Goal: Navigation & Orientation: Find specific page/section

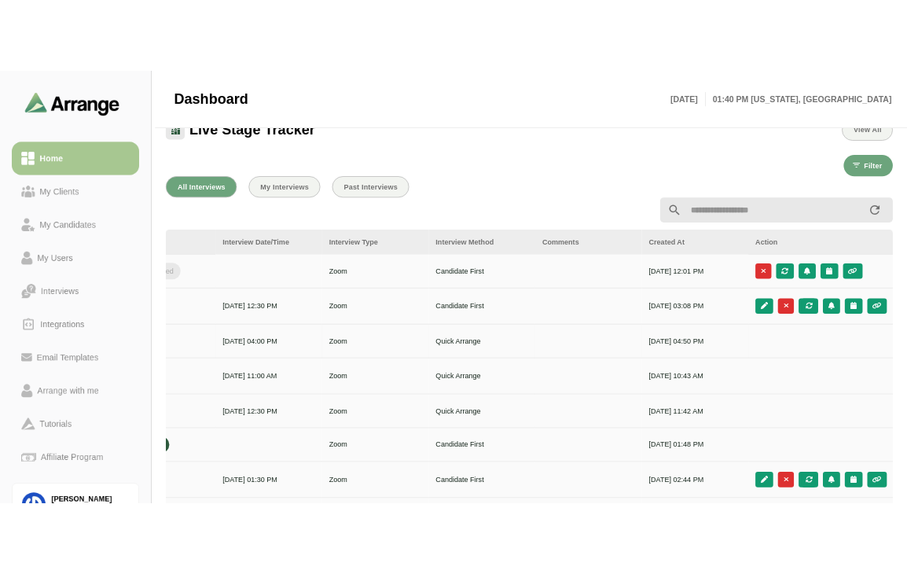
scroll to position [493, 0]
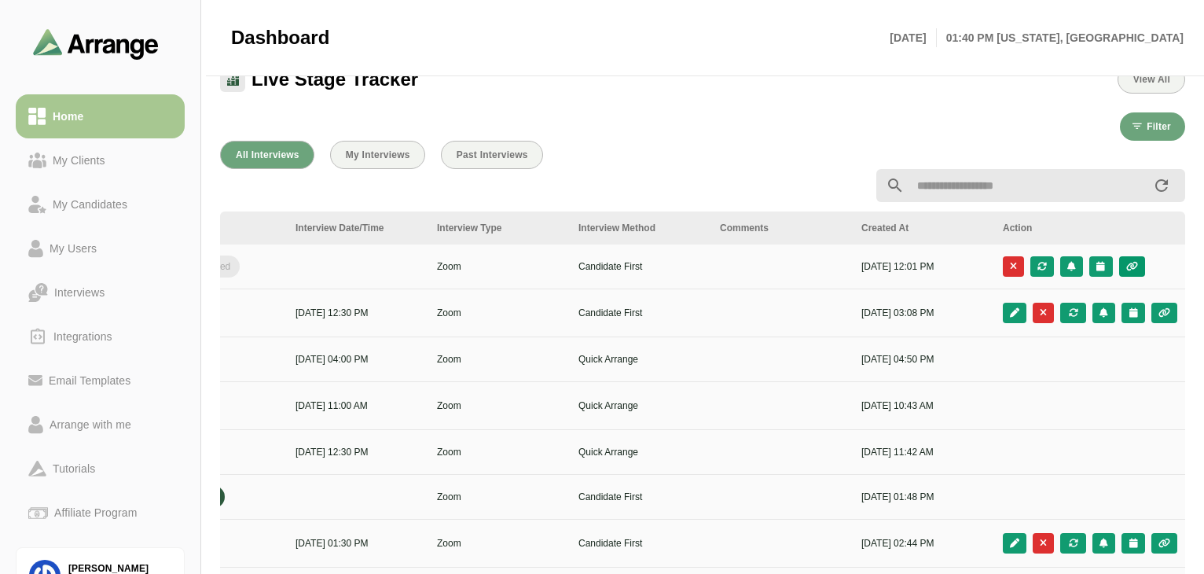
click at [1137, 271] on button "button" at bounding box center [1132, 266] width 26 height 20
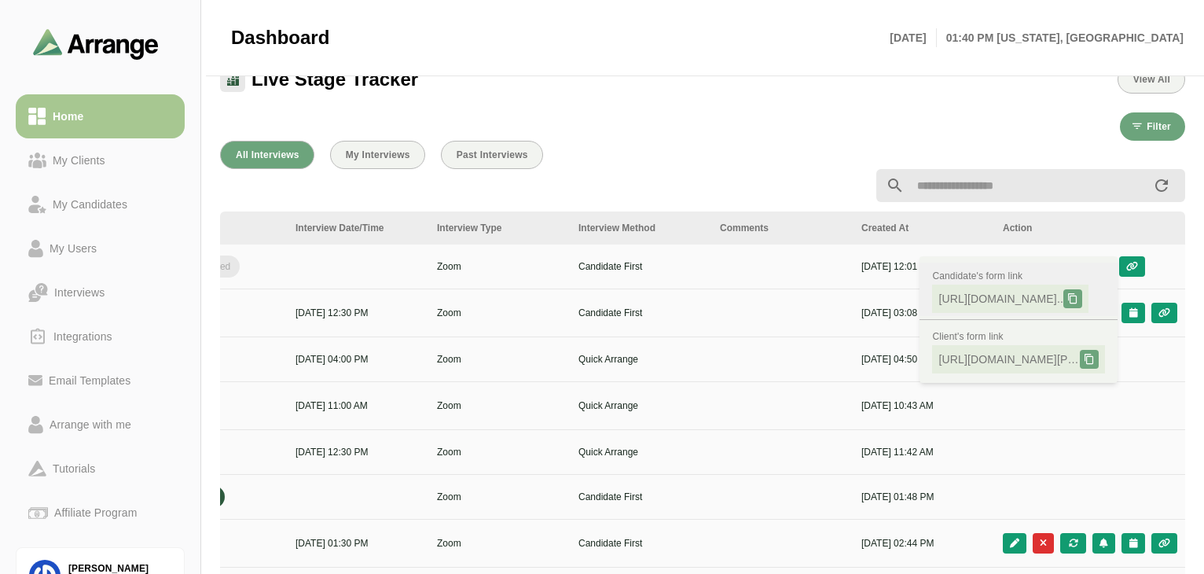
click at [1015, 299] on span "[URL][DOMAIN_NAME].." at bounding box center [1000, 299] width 125 height 16
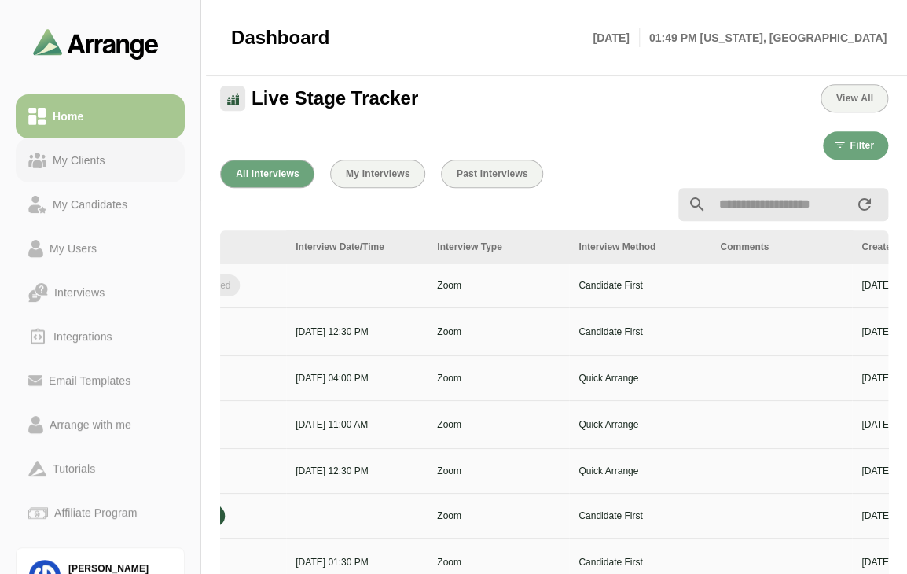
click at [89, 178] on link "My Clients" at bounding box center [100, 160] width 169 height 44
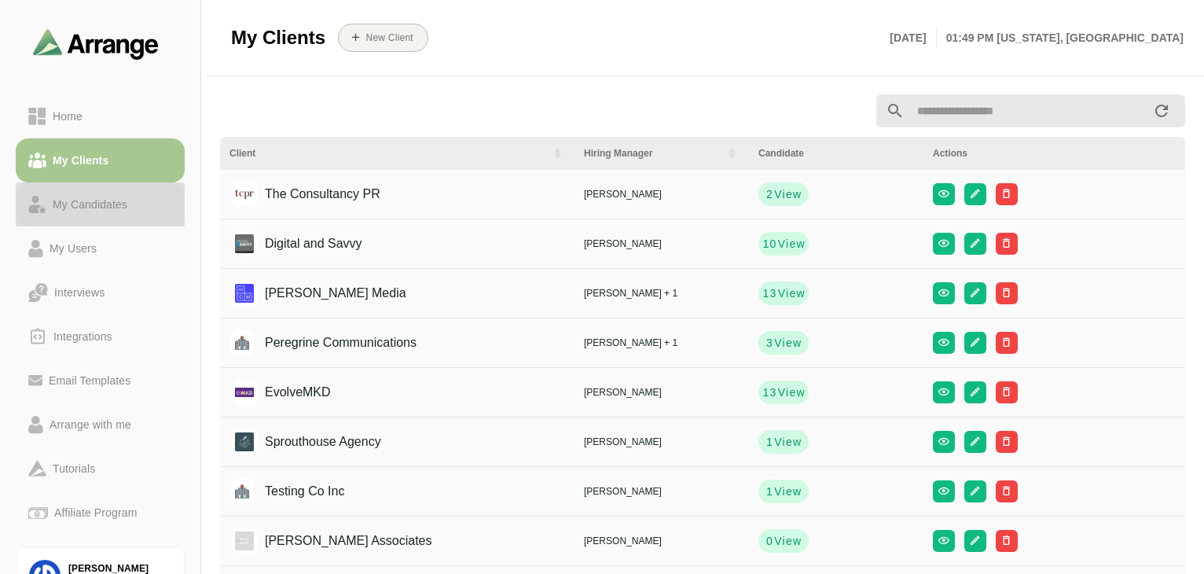
click at [99, 211] on div "My Candidates" at bounding box center [89, 204] width 87 height 19
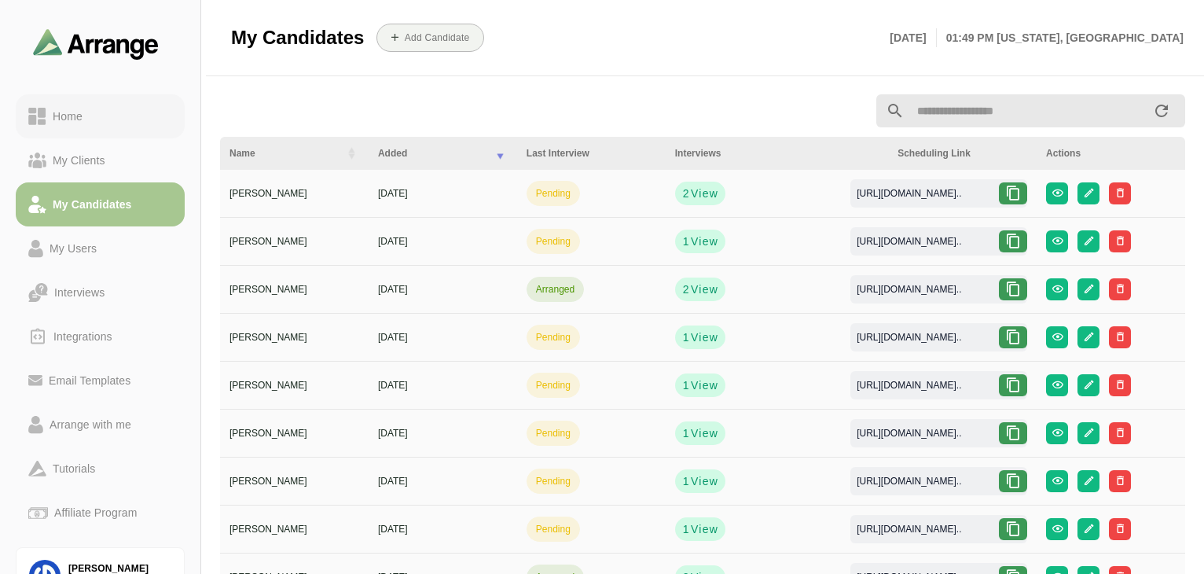
click at [79, 123] on div "Home" at bounding box center [67, 116] width 42 height 19
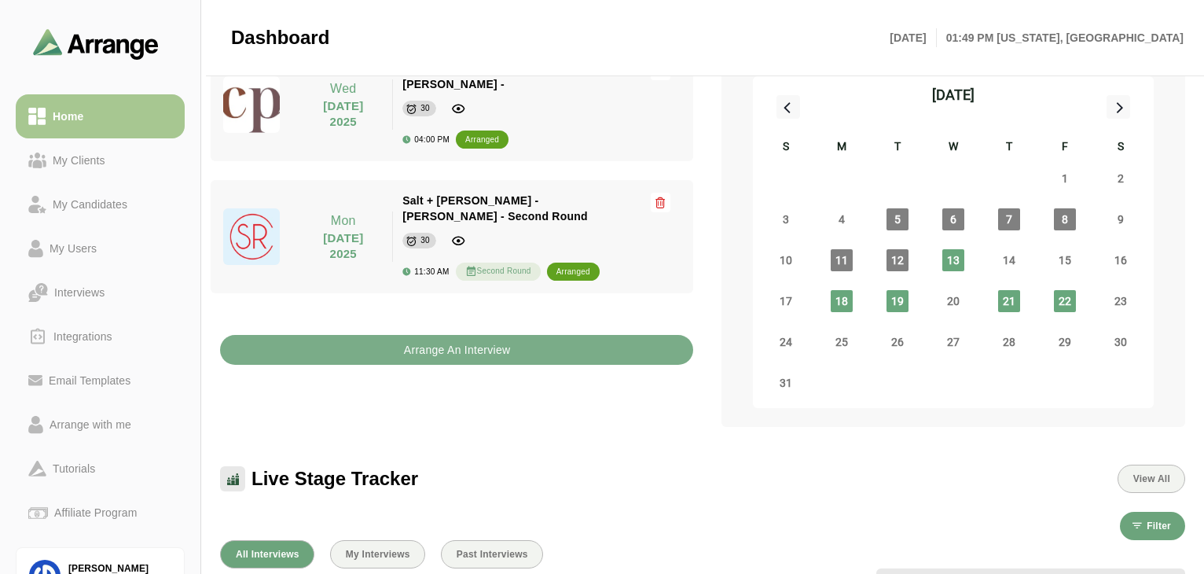
scroll to position [81, 0]
